Goal: Navigation & Orientation: Find specific page/section

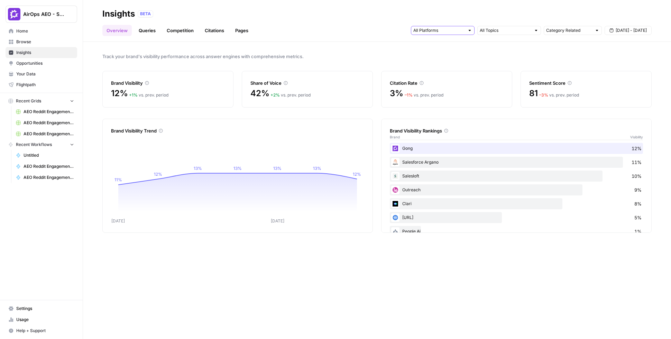
click at [443, 34] on input "text" at bounding box center [438, 30] width 51 height 7
click at [504, 44] on div "Track your brand's visibility performance across answer engines with comprehens…" at bounding box center [377, 190] width 588 height 297
click at [146, 31] on link "Queries" at bounding box center [147, 30] width 25 height 11
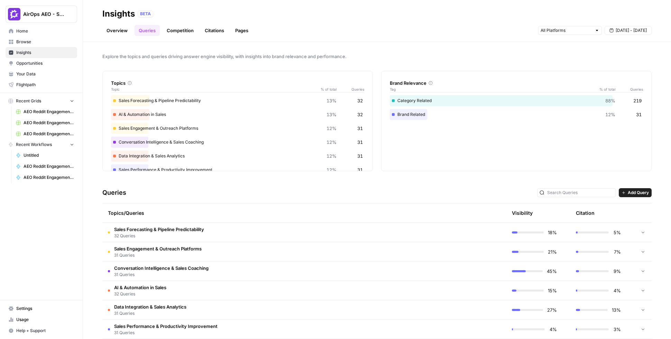
scroll to position [49, 0]
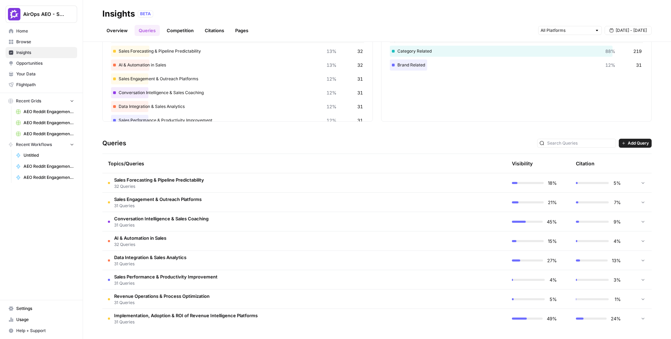
click at [233, 179] on td "Sales Forecasting & Pipeline Predictability 32 Queries" at bounding box center [271, 182] width 338 height 19
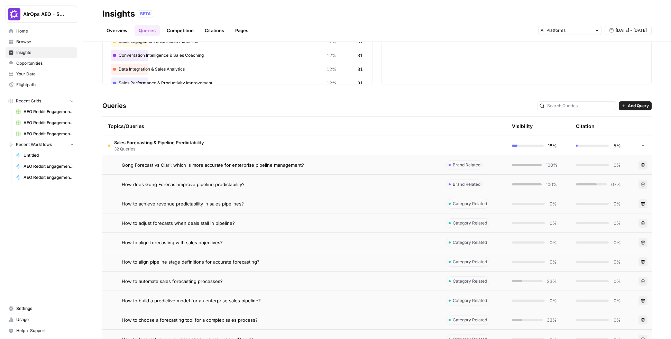
scroll to position [94, 0]
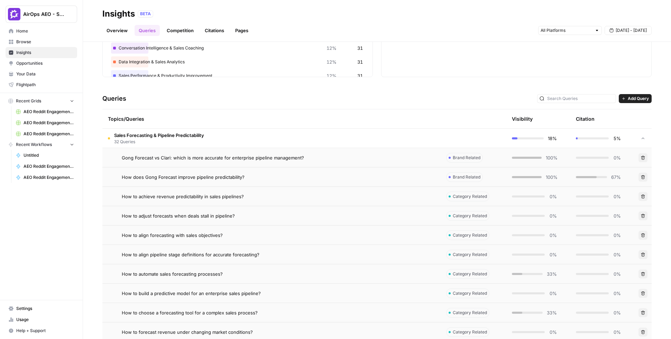
click at [267, 158] on span "Gong Forecast vs Clari: which is more accurate for enterprise pipeline manageme…" at bounding box center [213, 157] width 182 height 7
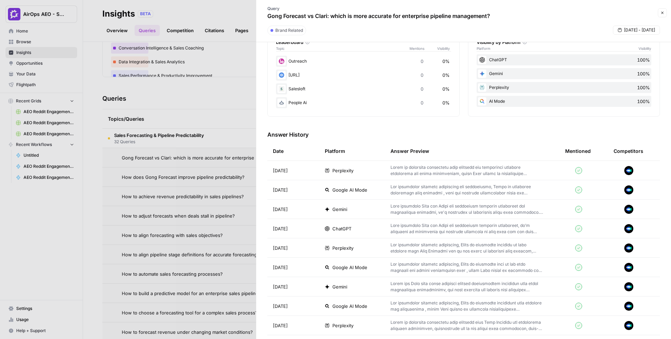
scroll to position [138, 0]
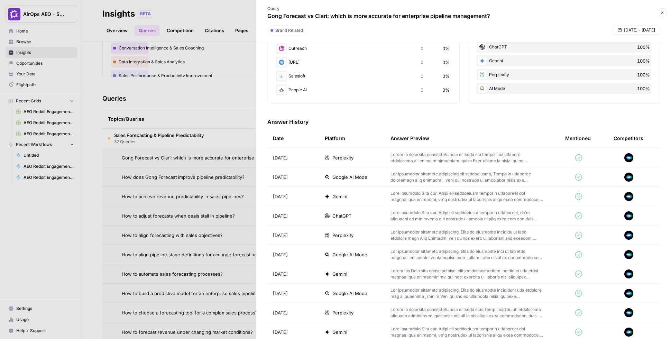
click at [379, 160] on div "Perplexity" at bounding box center [352, 157] width 55 height 7
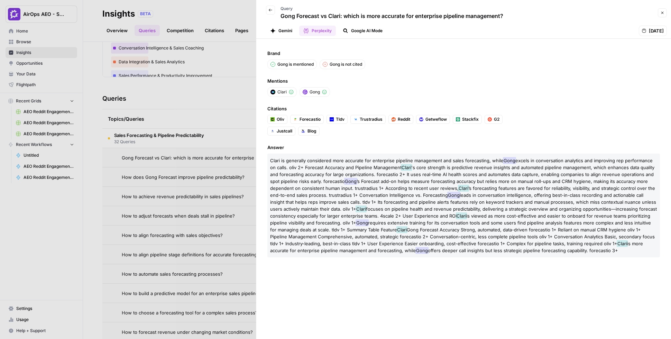
click at [268, 8] on button "Back" at bounding box center [270, 10] width 9 height 9
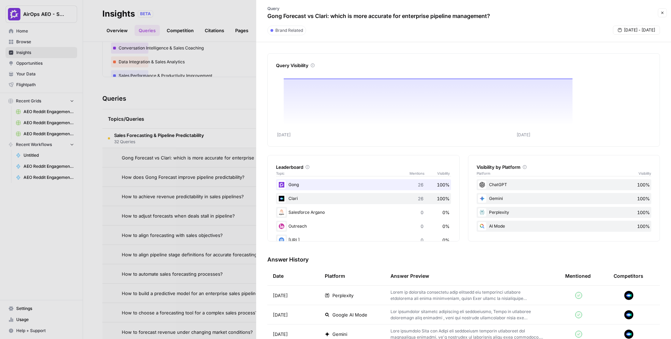
click at [212, 39] on div at bounding box center [335, 169] width 671 height 339
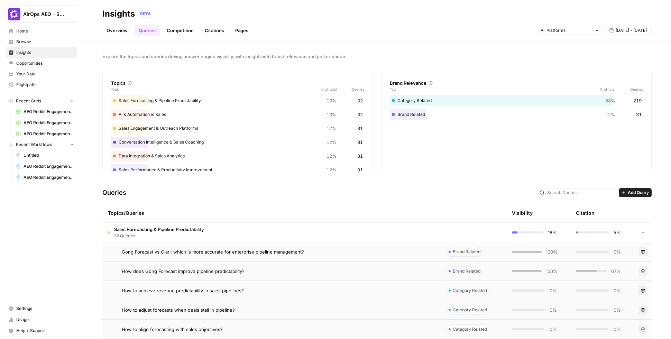
click at [216, 227] on td "Sales Forecasting & Pipeline Predictability 32 Queries" at bounding box center [271, 232] width 338 height 19
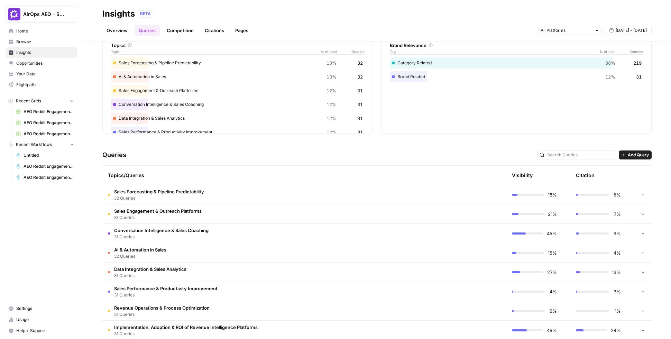
scroll to position [49, 0]
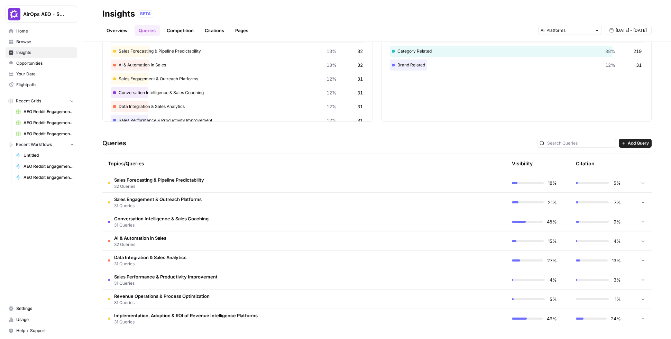
click at [638, 145] on span "Add Query" at bounding box center [638, 143] width 21 height 6
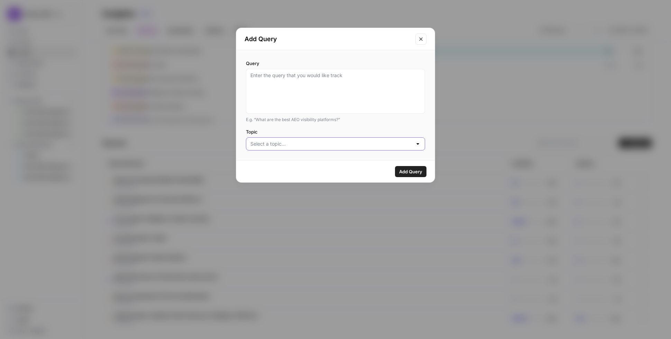
click at [273, 144] on input "Topic" at bounding box center [332, 143] width 162 height 7
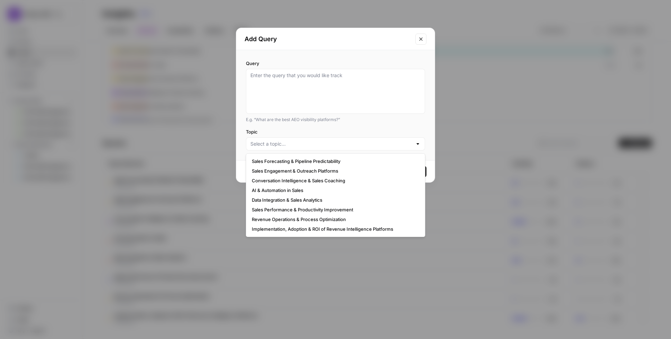
click at [311, 125] on div "Query E.g. “What are the best AEO visibility platforms?” Topic" at bounding box center [335, 105] width 199 height 110
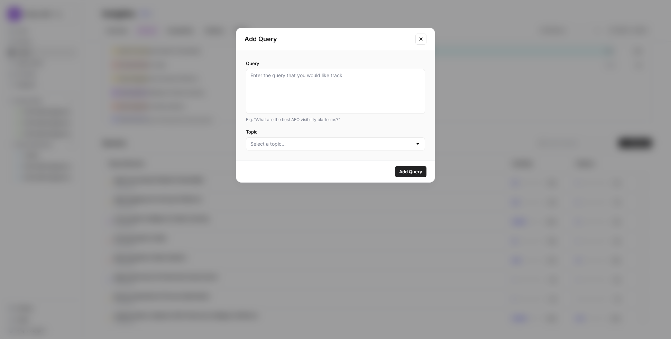
click at [419, 38] on icon "Close modal" at bounding box center [421, 39] width 6 height 6
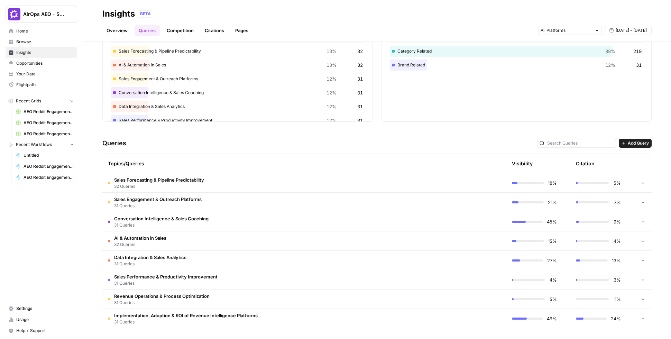
click at [118, 26] on link "Overview" at bounding box center [116, 30] width 29 height 11
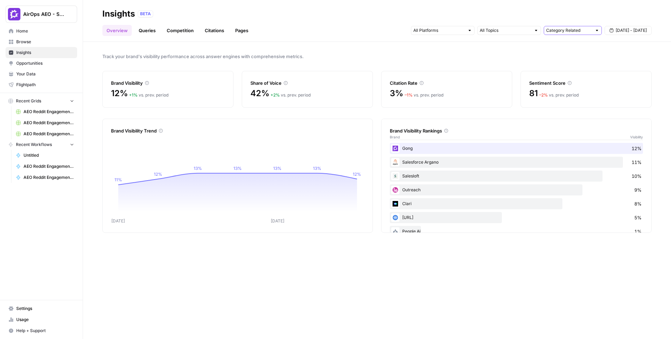
click at [574, 33] on input "text" at bounding box center [569, 30] width 46 height 7
type input "Category Related"
click at [313, 25] on div "Overview Queries Competition Citations Pages Category Related [DATE] - [DATE]" at bounding box center [376, 27] width 549 height 17
click at [210, 25] on link "Citations" at bounding box center [215, 30] width 28 height 11
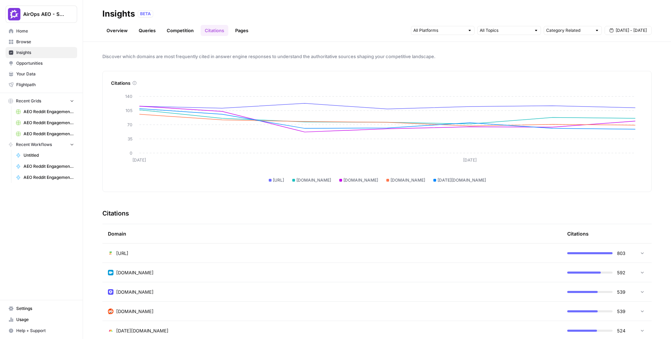
click at [38, 65] on span "Opportunities" at bounding box center [45, 63] width 58 height 6
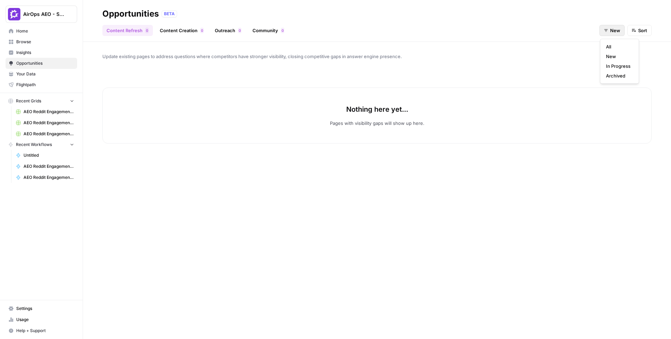
click at [612, 26] on button "New" at bounding box center [612, 30] width 25 height 11
click at [613, 44] on span "All" at bounding box center [618, 46] width 25 height 7
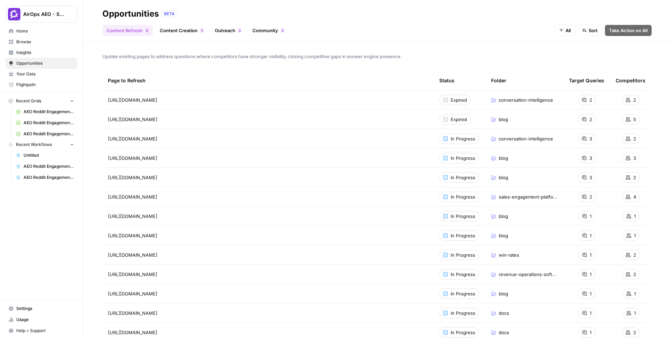
click at [425, 27] on div "Content Refresh 0 Content Creation 0 Outreach 0 Community 0 All Sort Take Actio…" at bounding box center [376, 27] width 549 height 17
